Goal: Transaction & Acquisition: Purchase product/service

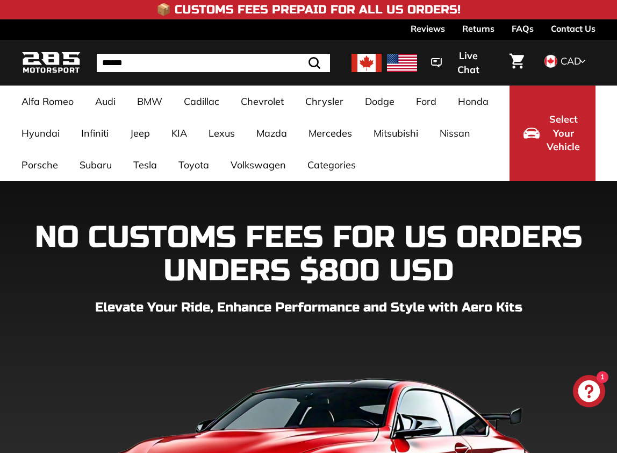
click at [500, 92] on ul "Alfa Romeo [PERSON_NAME] 952 [[DATE]-[DATE]] Audi A3 / S3 / RS3 A3-S3-RS3 8V [[…" at bounding box center [260, 132] width 499 height 95
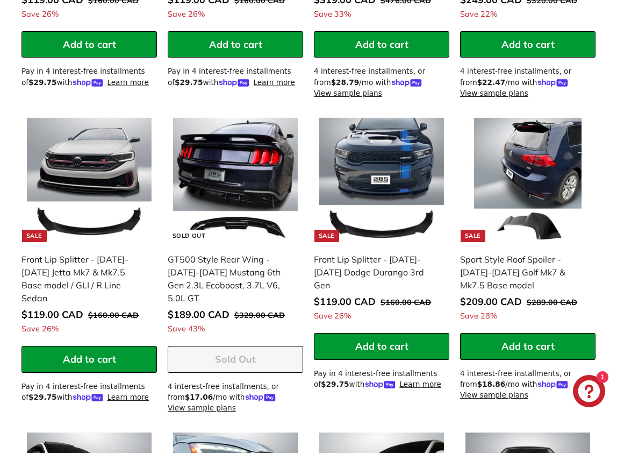
scroll to position [1005, 0]
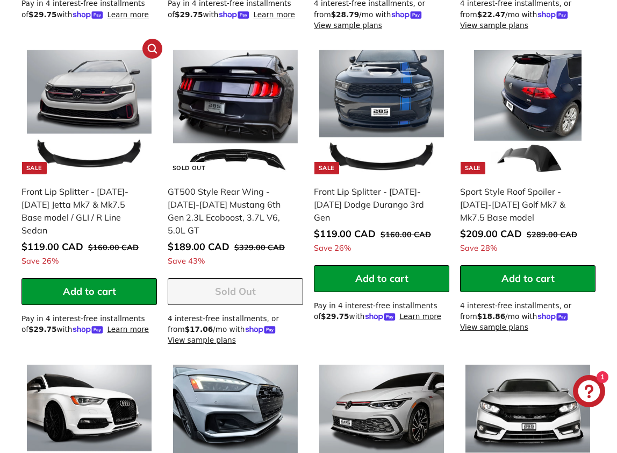
click at [97, 155] on img at bounding box center [89, 112] width 125 height 125
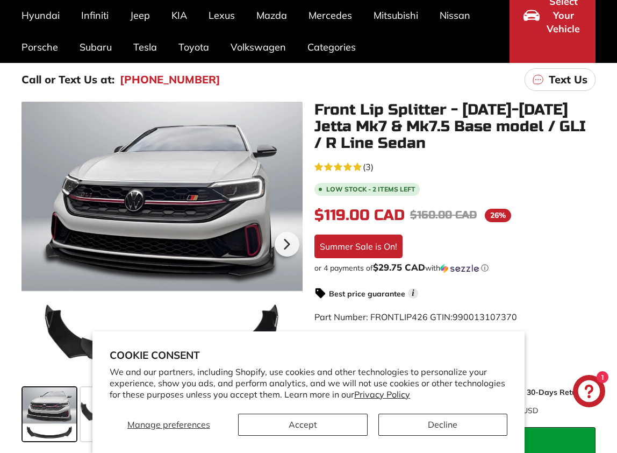
scroll to position [130, 0]
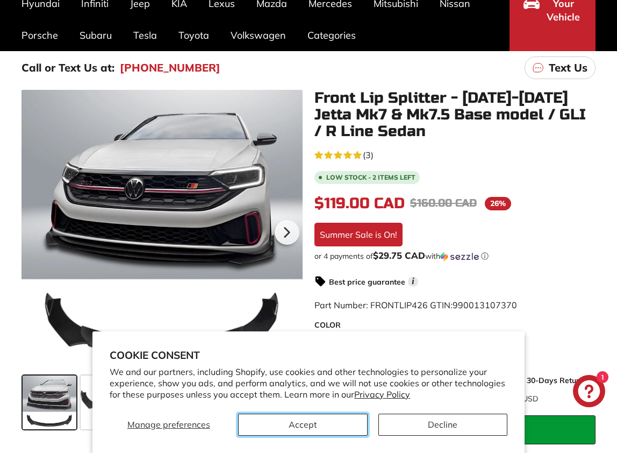
click at [291, 432] on button "Accept" at bounding box center [302, 424] width 129 height 22
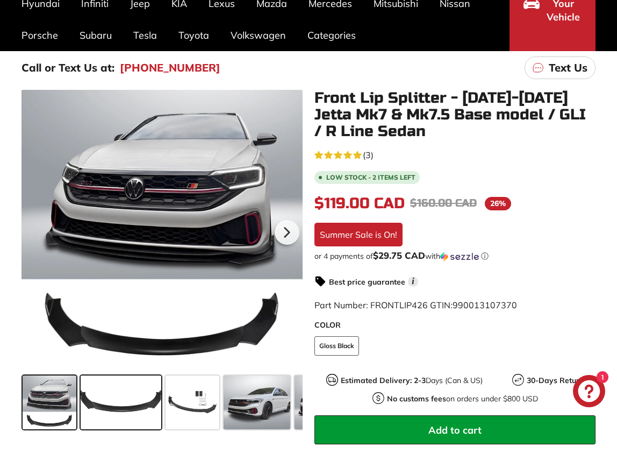
click at [137, 401] on span at bounding box center [121, 402] width 81 height 54
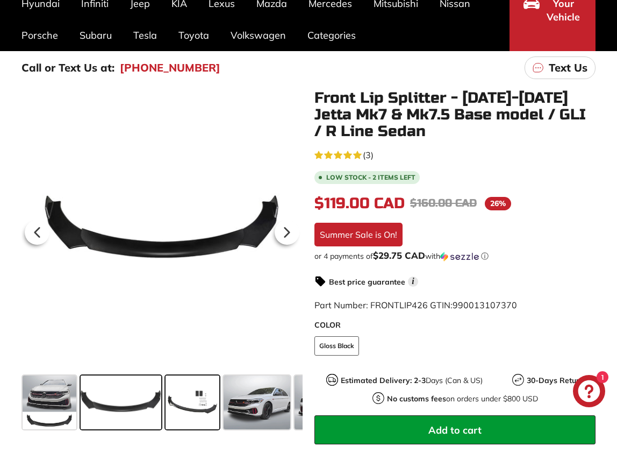
click at [207, 403] on span at bounding box center [193, 402] width 54 height 54
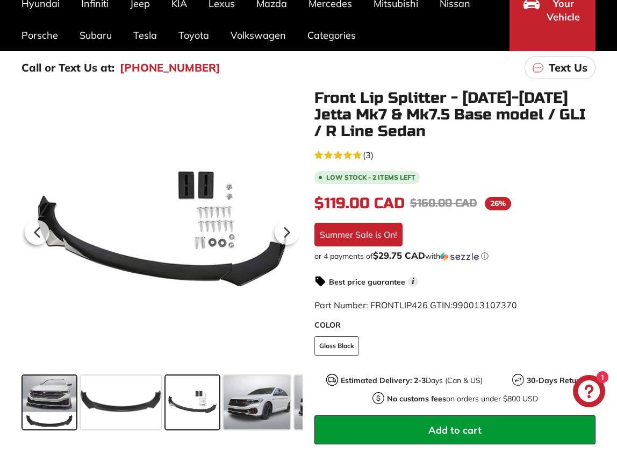
click at [65, 386] on span at bounding box center [50, 402] width 54 height 54
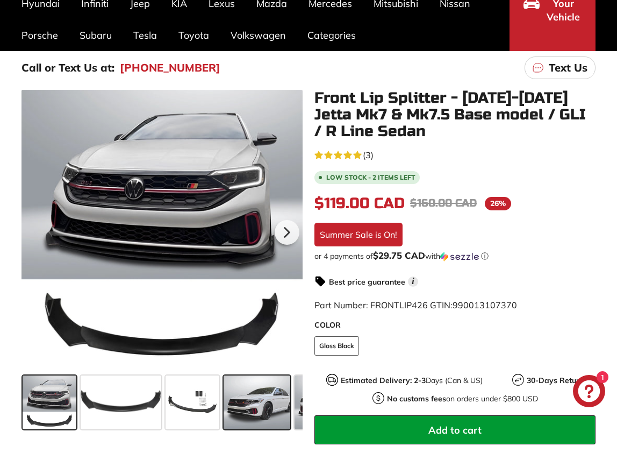
click at [255, 400] on span at bounding box center [257, 402] width 67 height 54
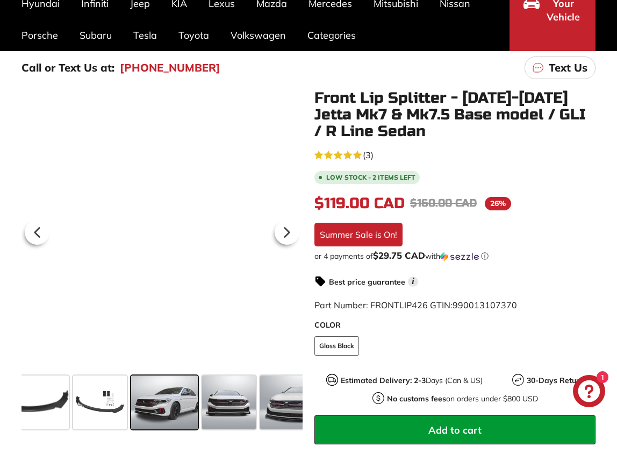
scroll to position [0, 95]
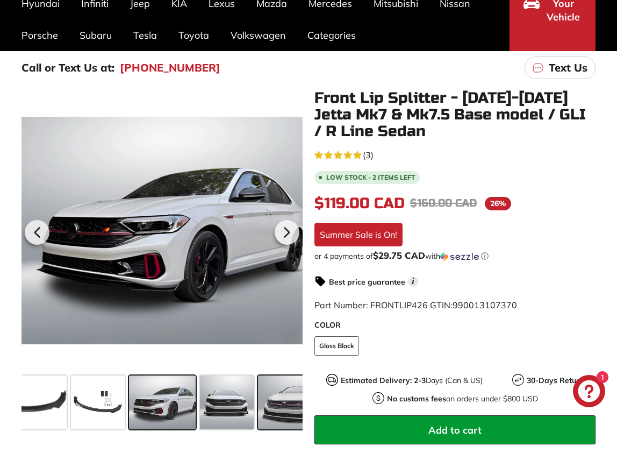
click at [274, 403] on span at bounding box center [290, 402] width 64 height 54
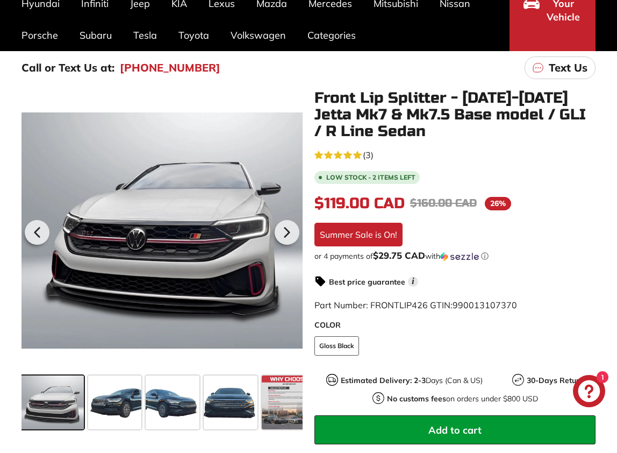
scroll to position [0, 340]
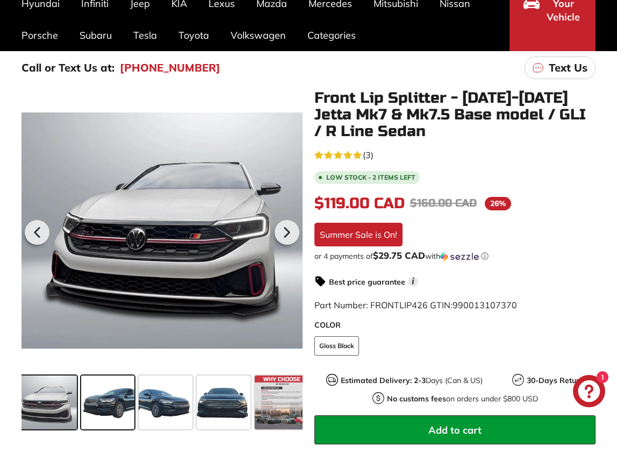
click at [122, 404] on span at bounding box center [108, 402] width 54 height 54
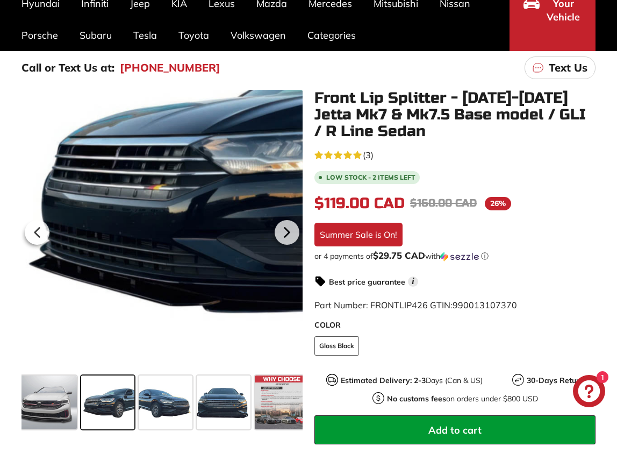
click at [35, 284] on div at bounding box center [162, 230] width 281 height 281
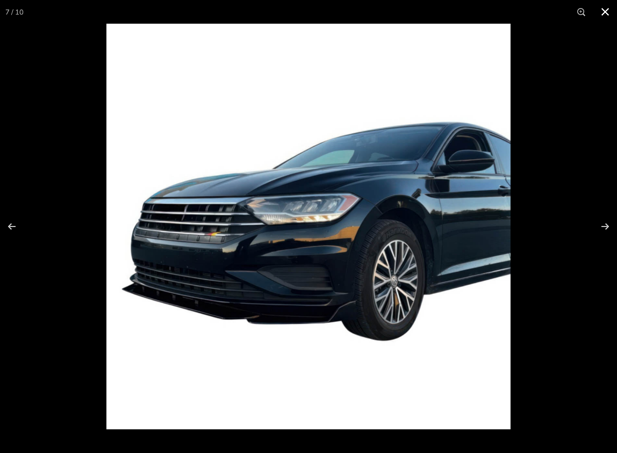
click at [604, 13] on button at bounding box center [606, 12] width 24 height 24
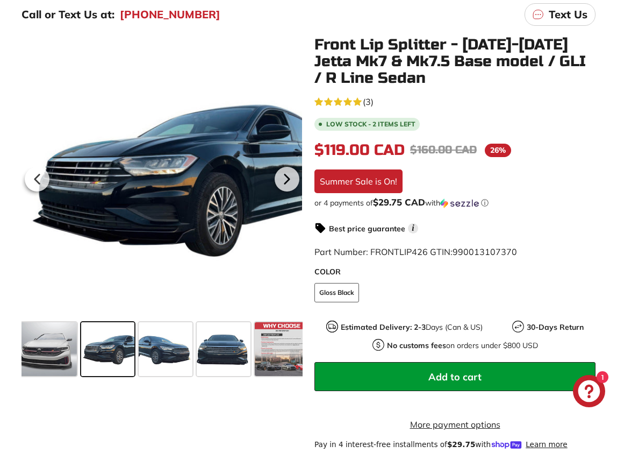
scroll to position [167, 0]
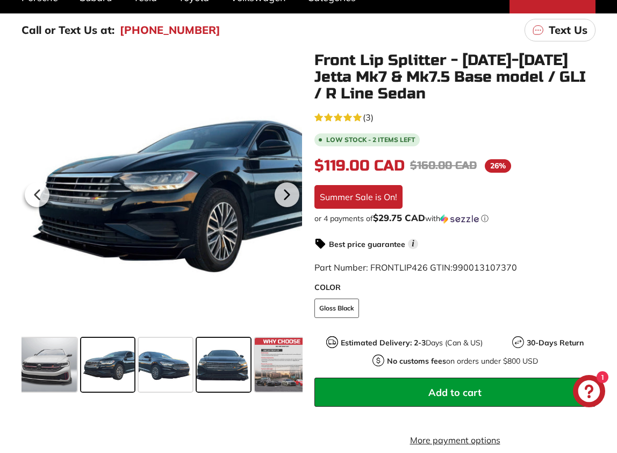
click at [225, 368] on span at bounding box center [224, 365] width 54 height 54
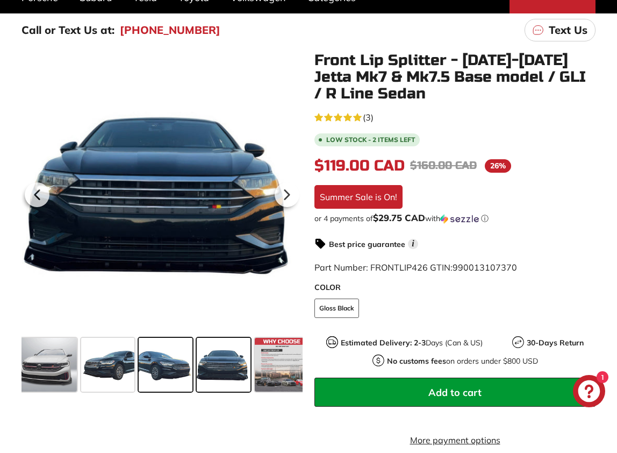
click at [178, 375] on span at bounding box center [166, 365] width 54 height 54
